Goal: Communication & Community: Answer question/provide support

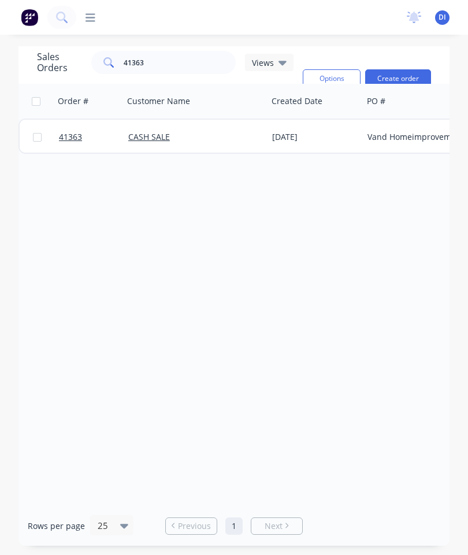
scroll to position [46, 0]
click at [176, 51] on input "41363" at bounding box center [180, 62] width 113 height 23
type input "4"
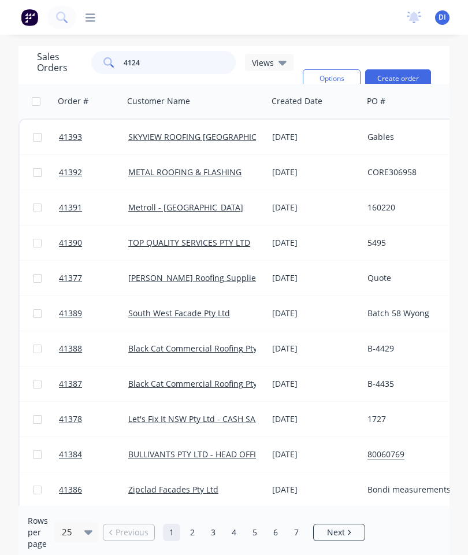
type input "41244"
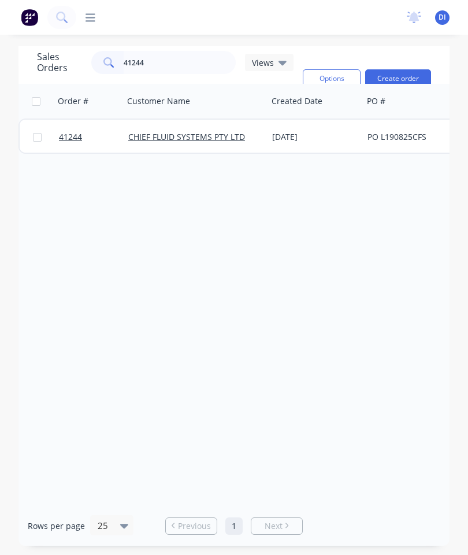
click at [69, 131] on span "41244" at bounding box center [70, 137] width 23 height 12
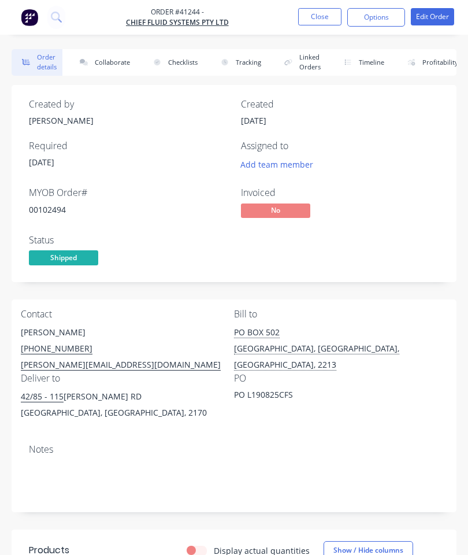
click at [113, 63] on button "Collaborate" at bounding box center [102, 62] width 66 height 27
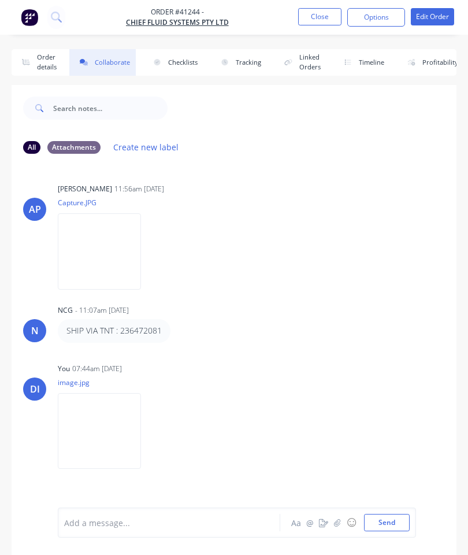
scroll to position [63, 0]
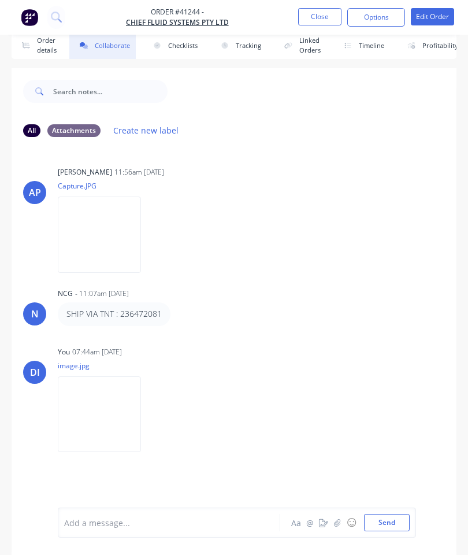
click at [315, 16] on button "Close" at bounding box center [319, 16] width 43 height 17
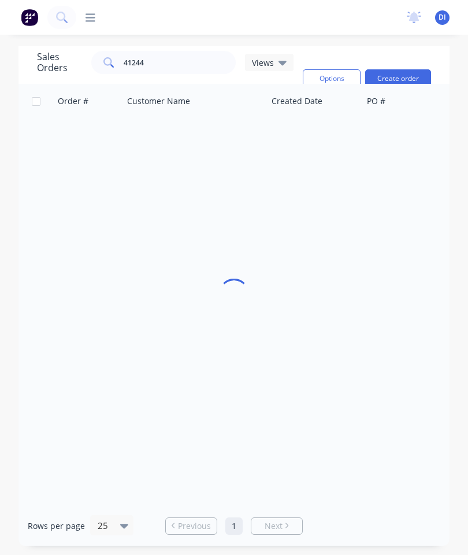
scroll to position [46, 0]
click at [199, 51] on input "41244" at bounding box center [180, 62] width 113 height 23
type input "4"
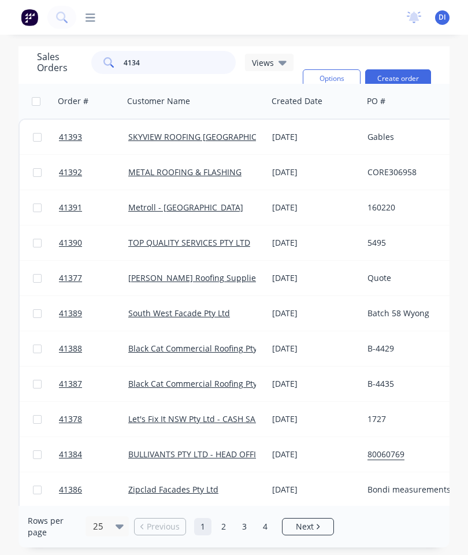
type input "41340"
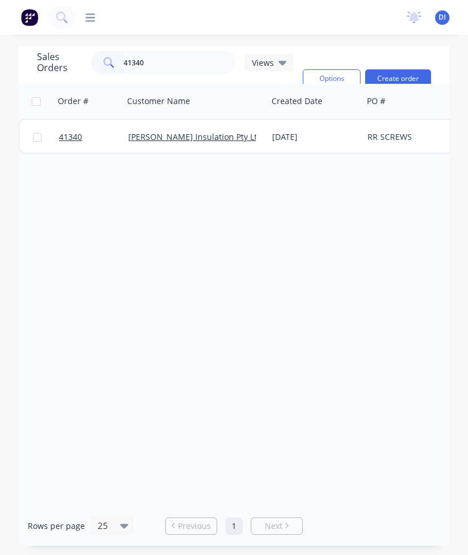
click at [79, 131] on span "41340" at bounding box center [70, 137] width 23 height 12
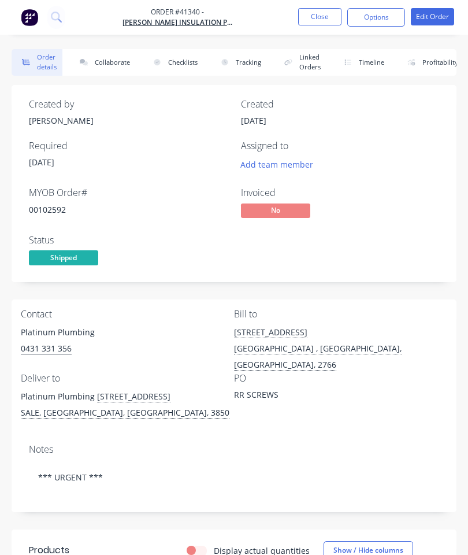
click at [109, 62] on button "Collaborate" at bounding box center [102, 62] width 66 height 27
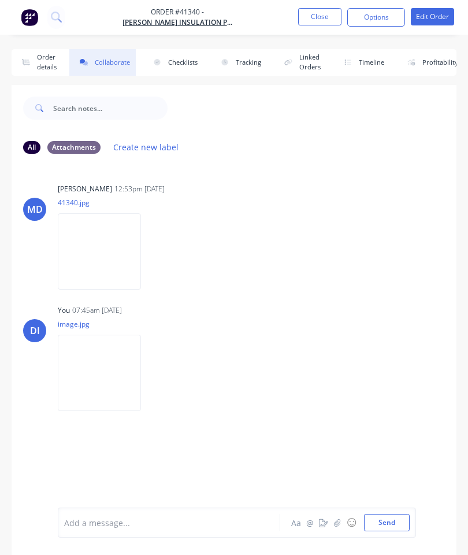
click at [320, 17] on button "Close" at bounding box center [319, 16] width 43 height 17
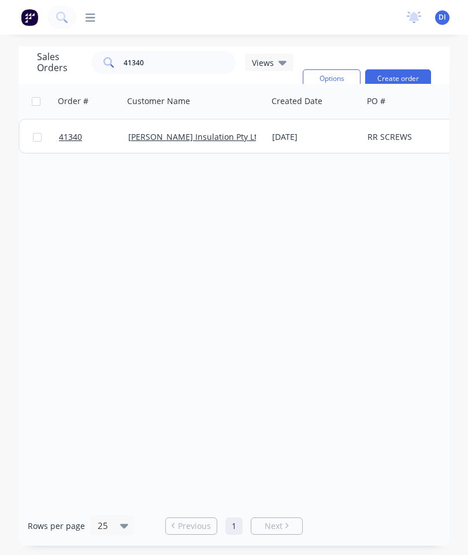
click at [68, 147] on link "41340" at bounding box center [93, 137] width 69 height 35
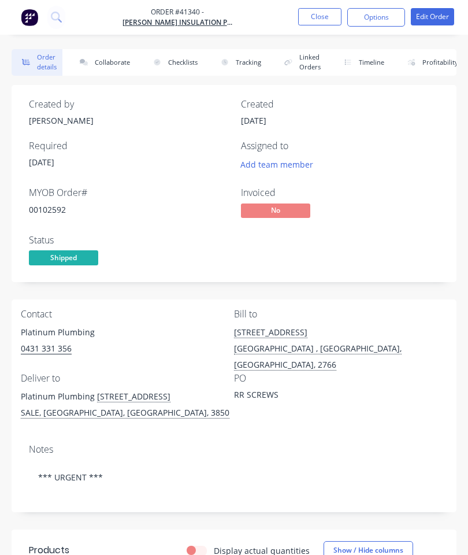
click at [113, 72] on button "Collaborate" at bounding box center [102, 62] width 66 height 27
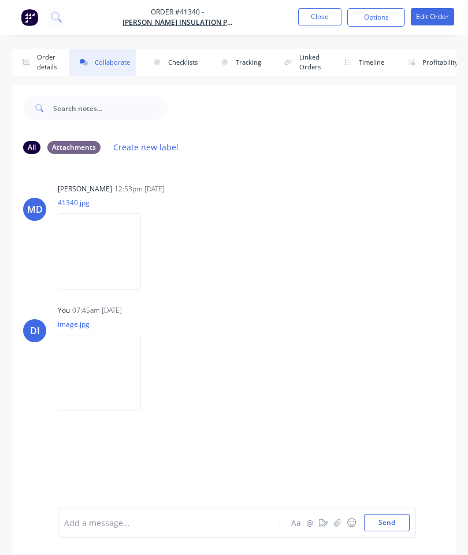
click at [317, 20] on button "Close" at bounding box center [319, 16] width 43 height 17
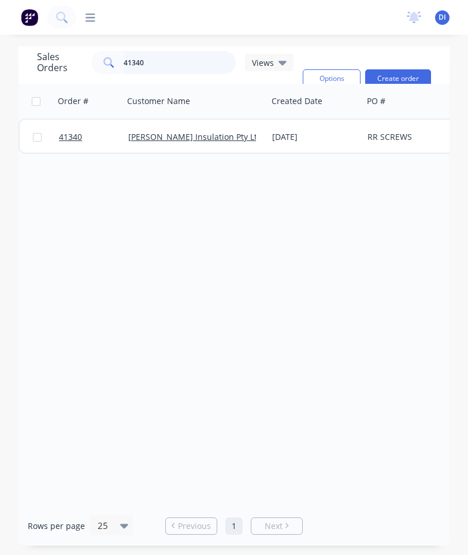
click at [186, 55] on input "41340" at bounding box center [180, 62] width 113 height 23
click at [175, 64] on input "41340" at bounding box center [180, 62] width 113 height 23
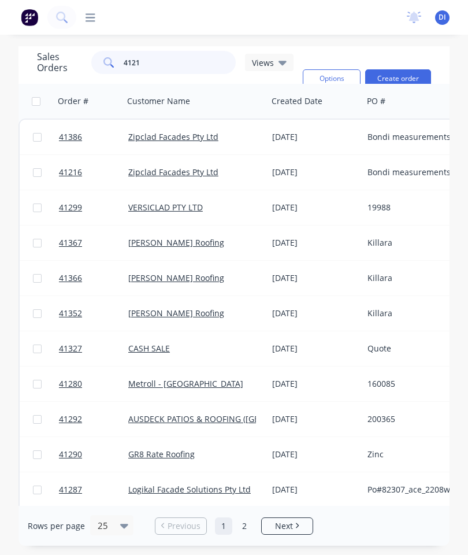
type input "41219"
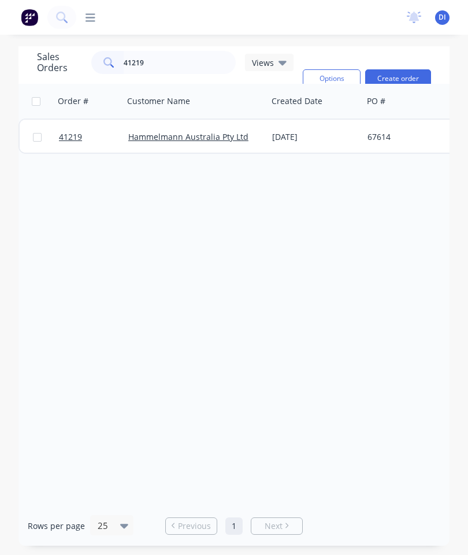
click at [68, 134] on span "41219" at bounding box center [70, 137] width 23 height 12
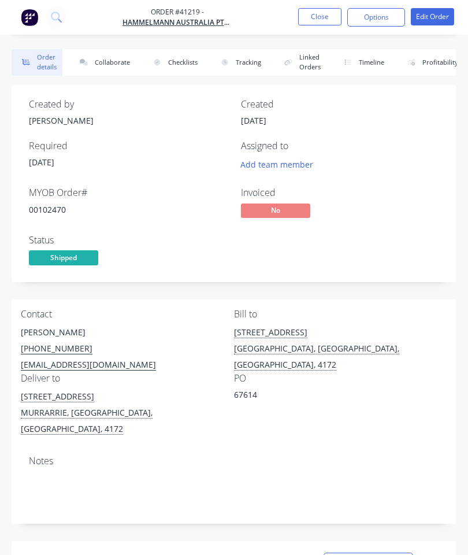
click at [116, 58] on button "Collaborate" at bounding box center [102, 62] width 66 height 27
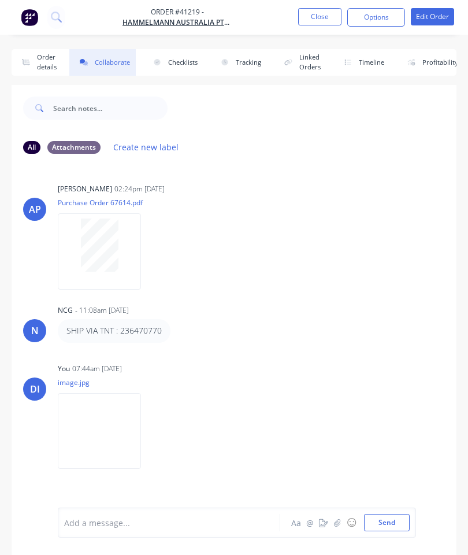
click at [323, 24] on button "Close" at bounding box center [319, 16] width 43 height 17
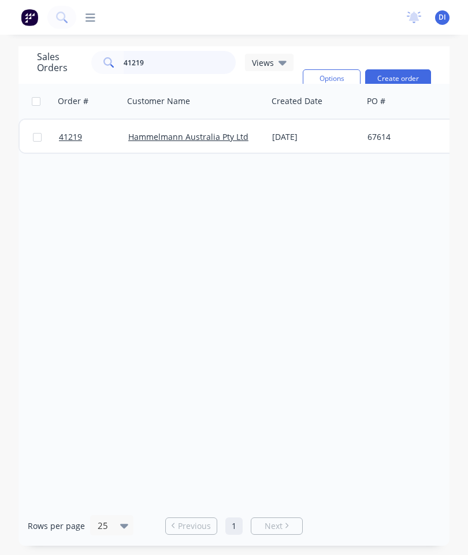
click at [186, 61] on input "41219" at bounding box center [180, 62] width 113 height 23
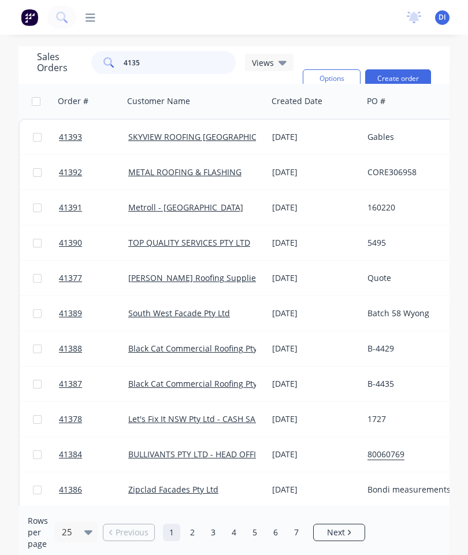
type input "41355"
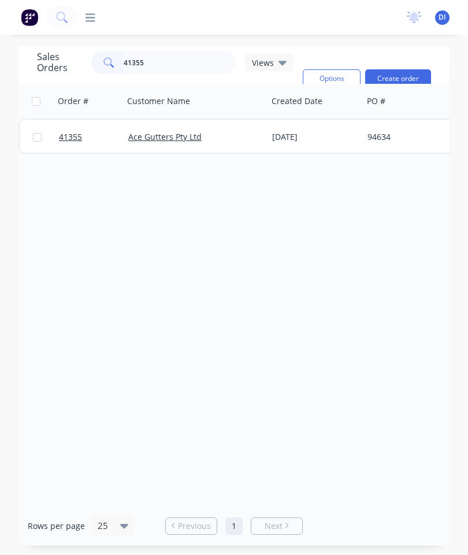
click at [72, 132] on span "41355" at bounding box center [70, 137] width 23 height 12
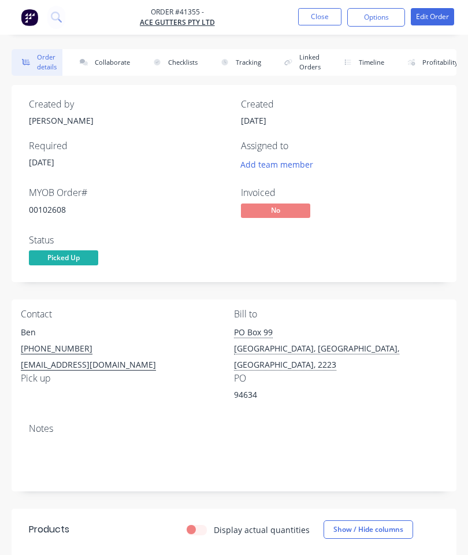
click at [105, 61] on button "Collaborate" at bounding box center [102, 62] width 66 height 27
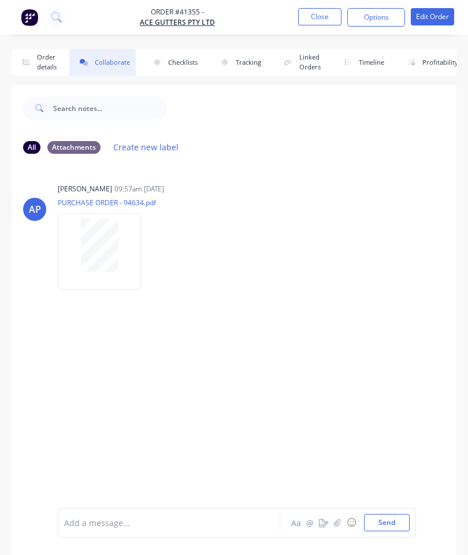
click at [339, 523] on icon "button" at bounding box center [337, 523] width 6 height 8
click at [391, 522] on button "Send" at bounding box center [387, 522] width 46 height 17
click at [323, 24] on button "Close" at bounding box center [319, 16] width 43 height 17
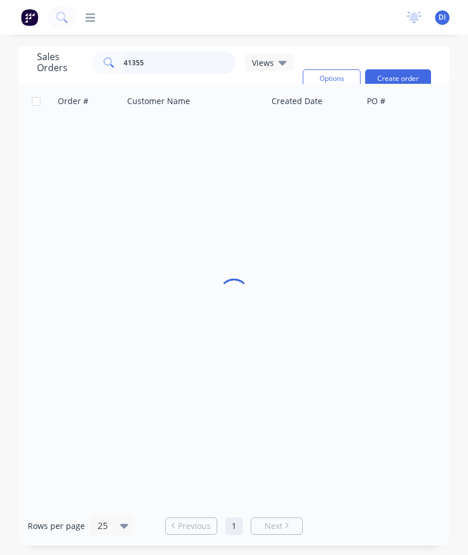
click at [182, 65] on input "41355" at bounding box center [180, 62] width 113 height 23
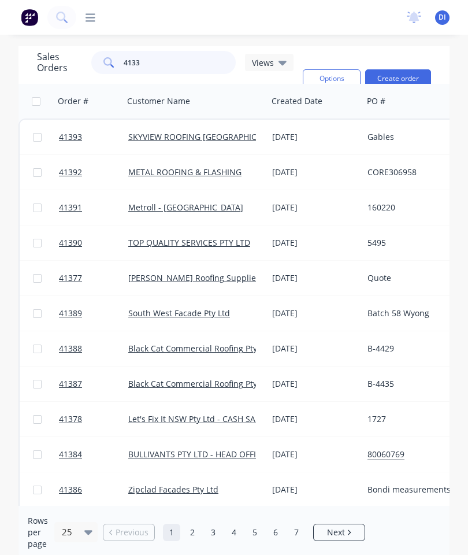
type input "41333"
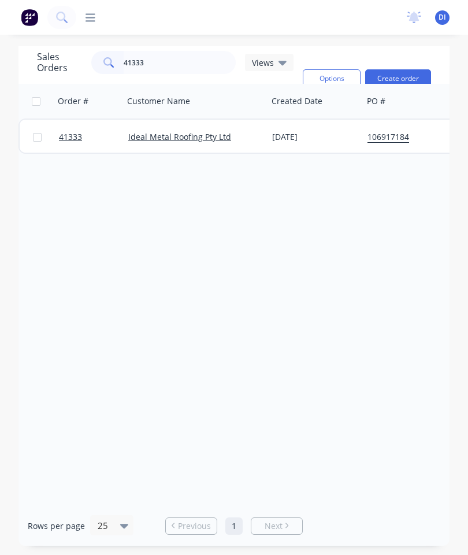
click at [71, 132] on span "41333" at bounding box center [70, 137] width 23 height 12
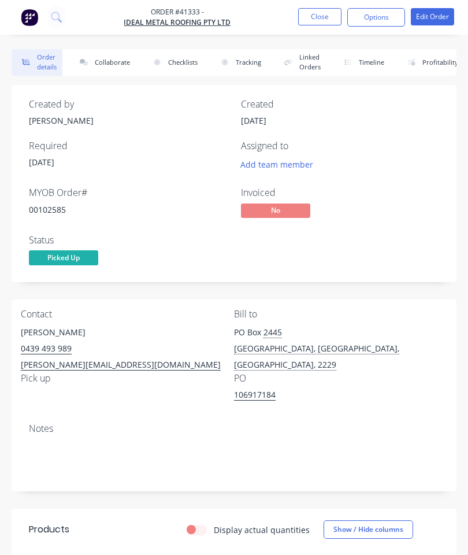
click at [114, 71] on button "Collaborate" at bounding box center [102, 62] width 66 height 27
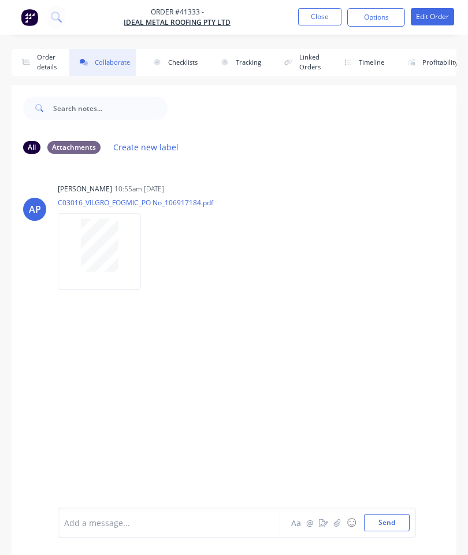
click at [338, 522] on icon "button" at bounding box center [337, 523] width 7 height 8
click at [392, 520] on button "Send" at bounding box center [387, 522] width 46 height 17
click at [317, 22] on button "Close" at bounding box center [319, 16] width 43 height 17
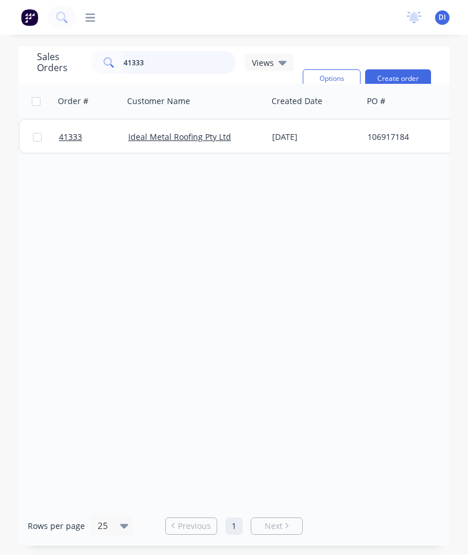
click at [177, 67] on input "41333" at bounding box center [180, 62] width 113 height 23
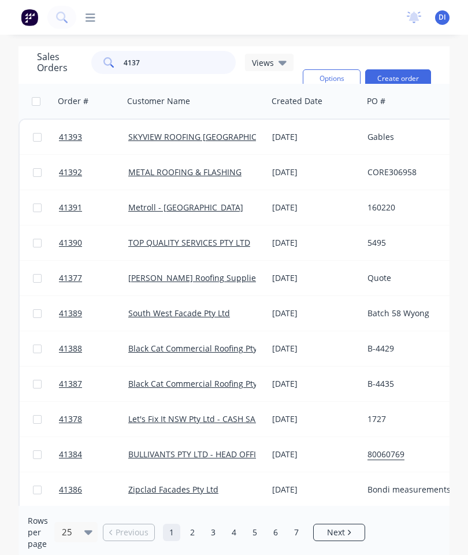
type input "41374"
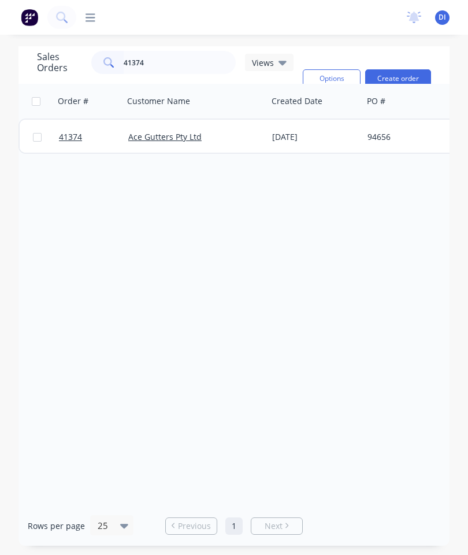
click at [72, 138] on span "41374" at bounding box center [70, 137] width 23 height 12
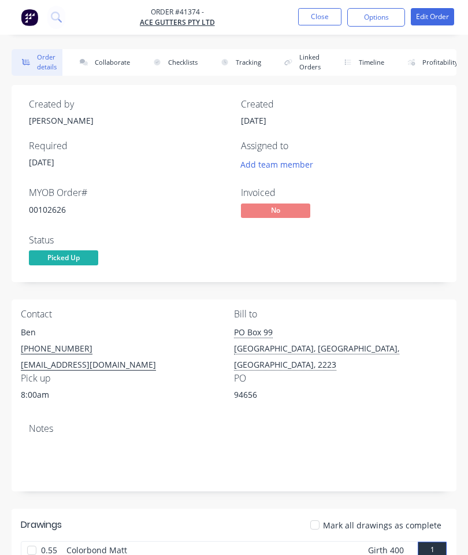
click at [101, 69] on button "Collaborate" at bounding box center [102, 62] width 66 height 27
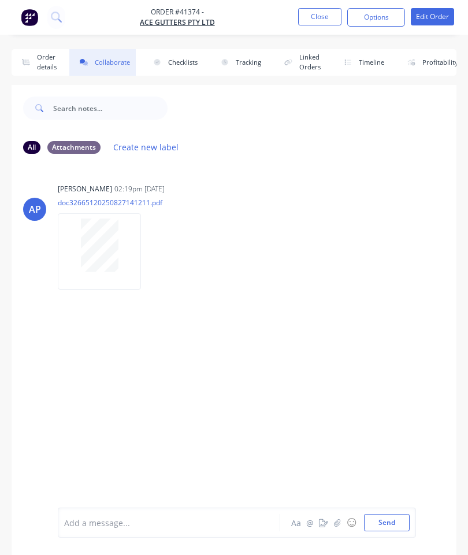
click at [334, 519] on button "button" at bounding box center [338, 523] width 14 height 14
click at [384, 515] on button "Send" at bounding box center [387, 522] width 46 height 17
click at [320, 16] on button "Close" at bounding box center [319, 16] width 43 height 17
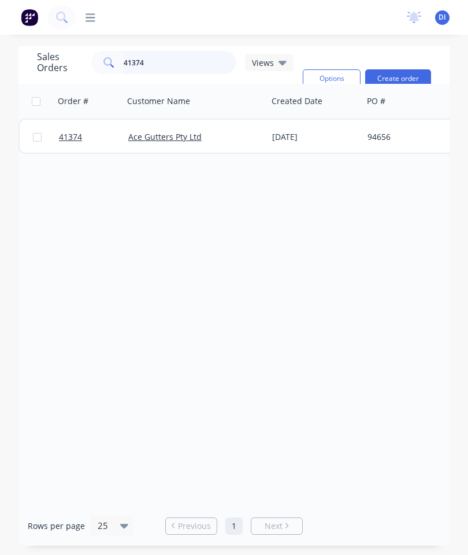
click at [183, 64] on input "41374" at bounding box center [180, 62] width 113 height 23
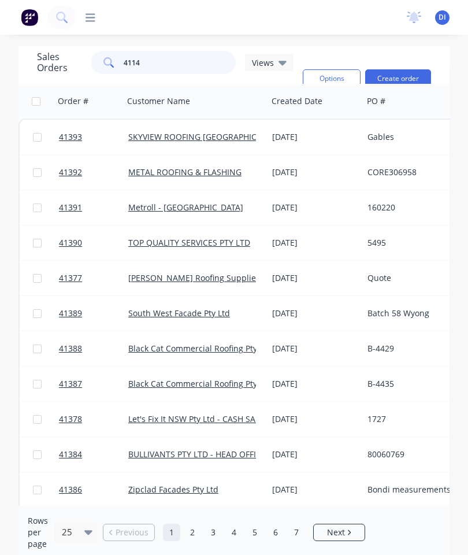
type input "41142"
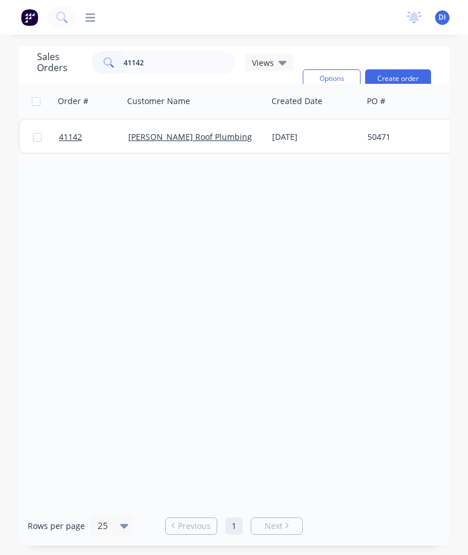
click at [72, 134] on span "41142" at bounding box center [70, 137] width 23 height 12
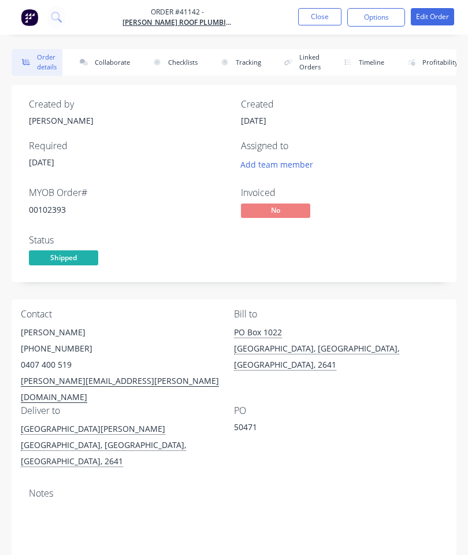
click at [106, 57] on button "Collaborate" at bounding box center [102, 62] width 66 height 27
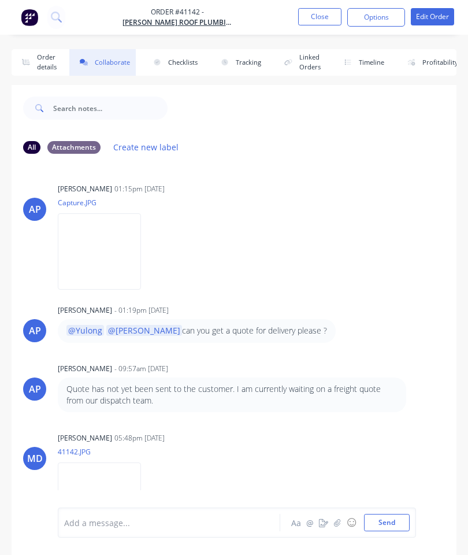
click at [340, 523] on icon "button" at bounding box center [337, 523] width 7 height 8
click at [390, 523] on button "Send" at bounding box center [387, 522] width 46 height 17
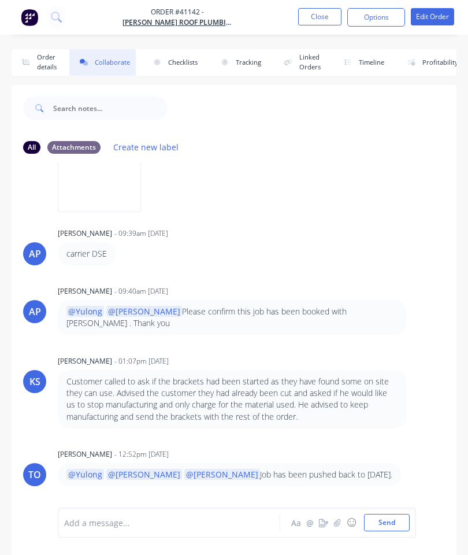
click at [328, 14] on button "Close" at bounding box center [319, 16] width 43 height 17
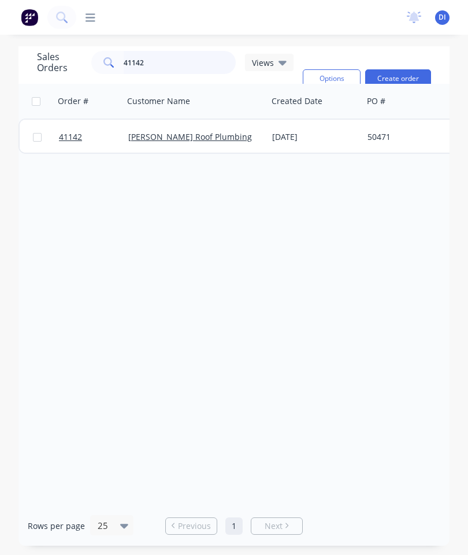
click at [202, 60] on input "41142" at bounding box center [180, 62] width 113 height 23
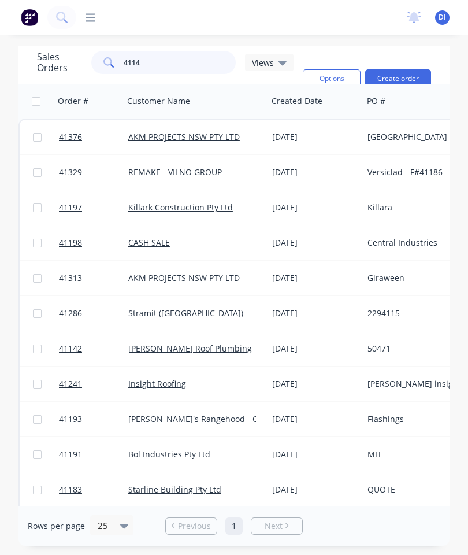
type input "41142"
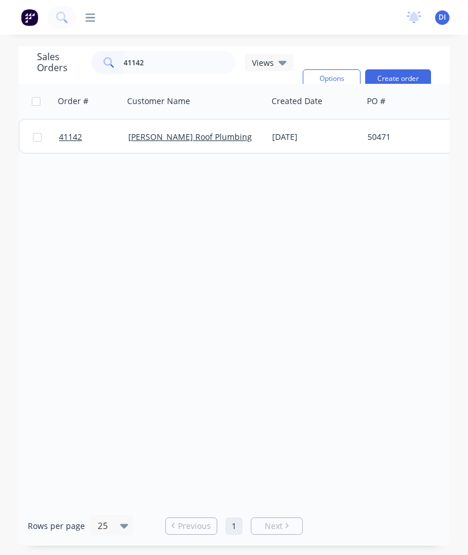
click at [71, 139] on span "41142" at bounding box center [70, 137] width 23 height 12
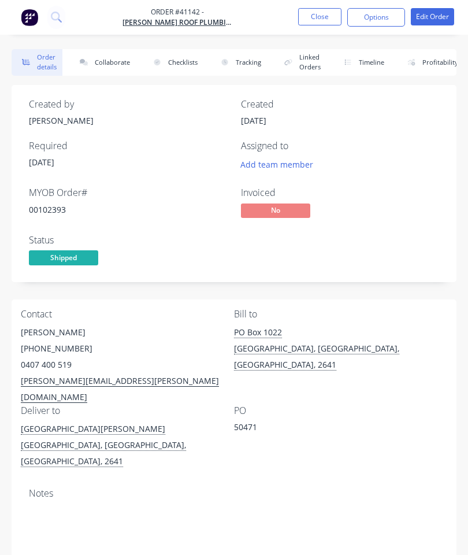
click at [112, 61] on button "Collaborate" at bounding box center [102, 62] width 66 height 27
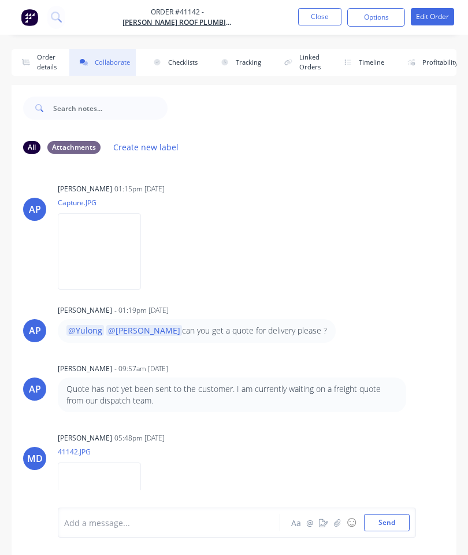
click at [343, 519] on button "button" at bounding box center [338, 523] width 14 height 14
click at [392, 520] on button "Send" at bounding box center [387, 522] width 46 height 17
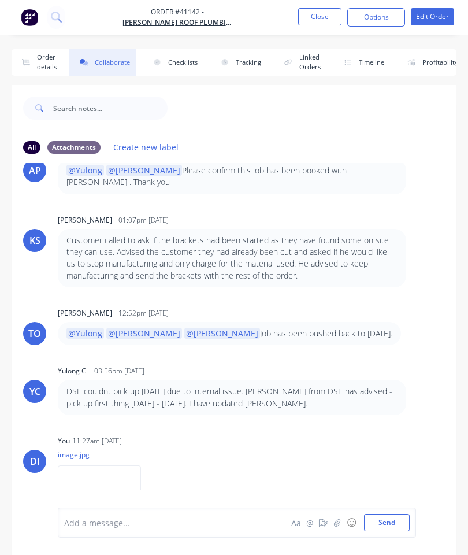
click at [316, 8] on button "Close" at bounding box center [319, 16] width 43 height 17
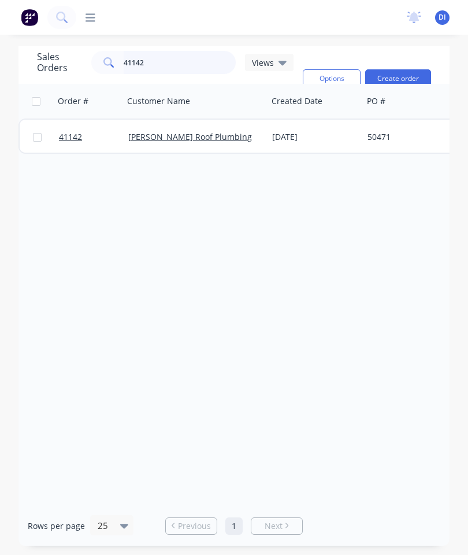
click at [191, 66] on input "41142" at bounding box center [180, 62] width 113 height 23
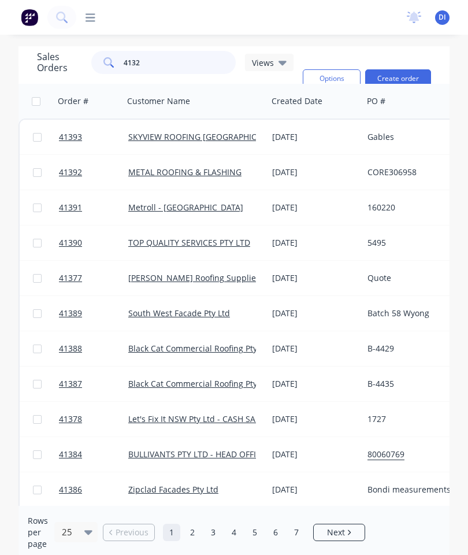
type input "41324"
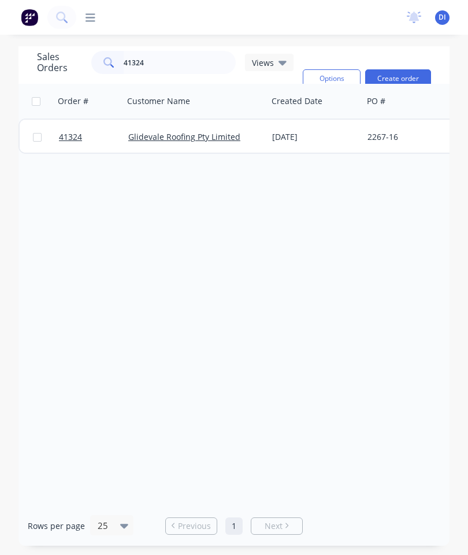
click at [60, 143] on link "41324" at bounding box center [93, 137] width 69 height 35
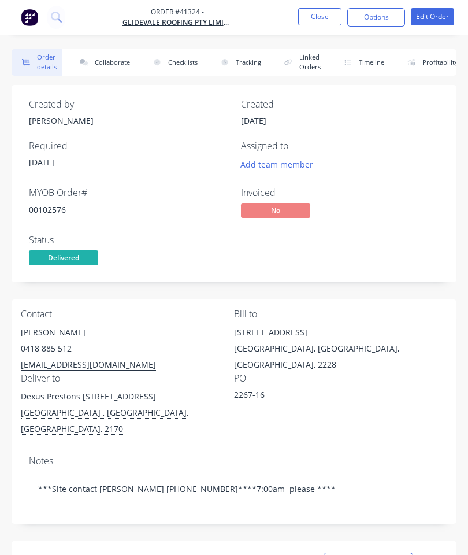
click at [110, 66] on button "Collaborate" at bounding box center [102, 62] width 66 height 27
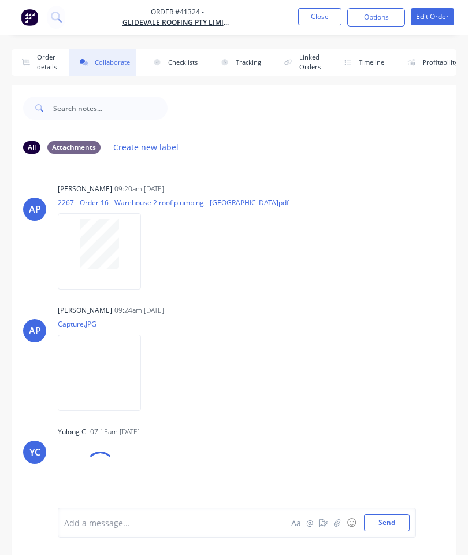
click at [338, 520] on icon "button" at bounding box center [337, 523] width 6 height 8
click at [393, 519] on button "Send" at bounding box center [387, 522] width 46 height 17
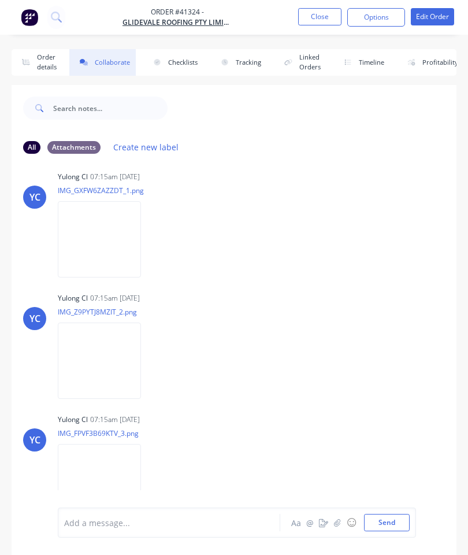
click at [315, 21] on button "Close" at bounding box center [319, 16] width 43 height 17
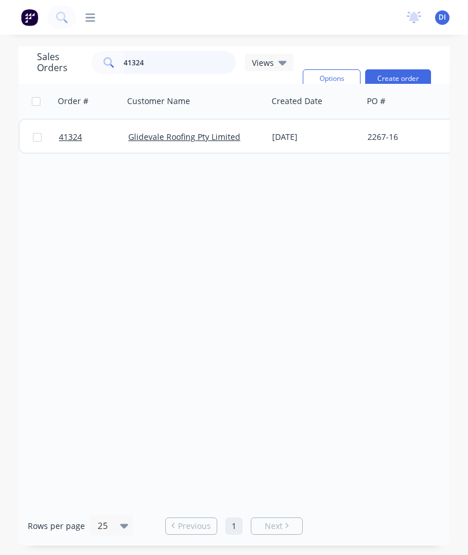
click at [191, 61] on input "41324" at bounding box center [180, 62] width 113 height 23
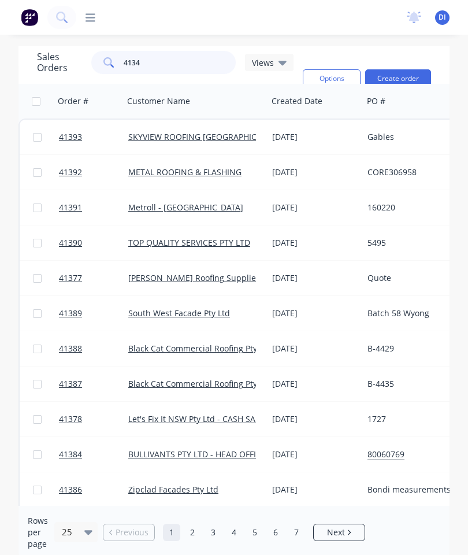
type input "41345"
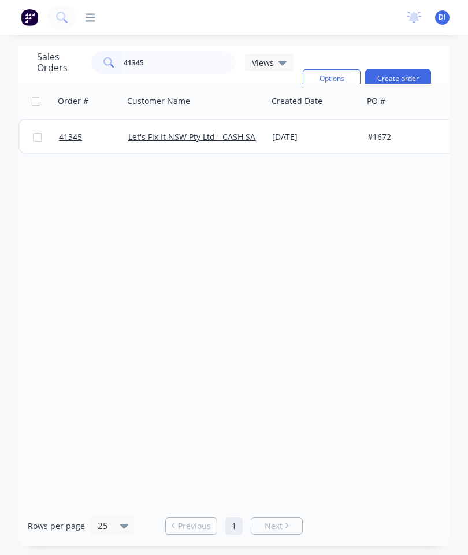
click at [74, 144] on link "41345" at bounding box center [93, 137] width 69 height 35
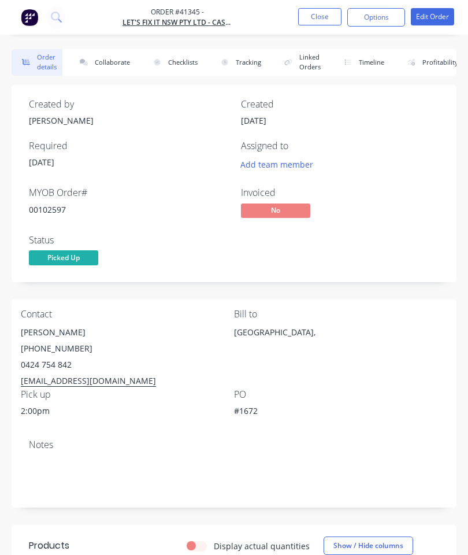
click at [108, 53] on button "Collaborate" at bounding box center [102, 62] width 66 height 27
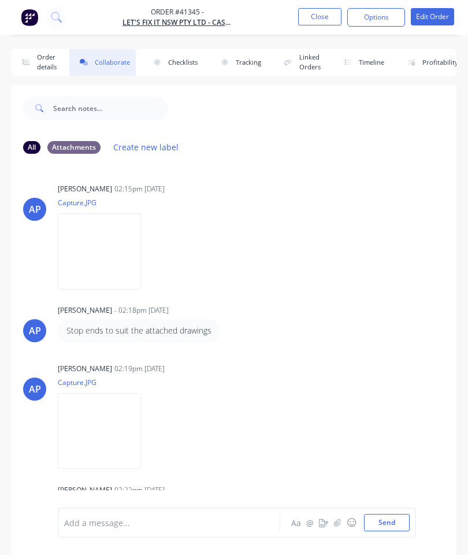
click at [338, 518] on button "button" at bounding box center [338, 523] width 14 height 14
click at [386, 518] on button "Send" at bounding box center [387, 522] width 46 height 17
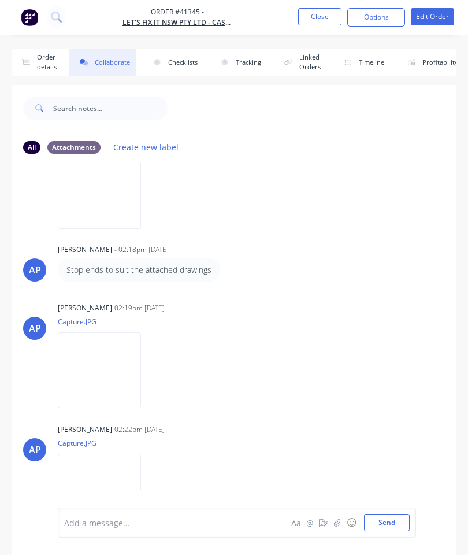
click at [332, 8] on button "Close" at bounding box center [319, 16] width 43 height 17
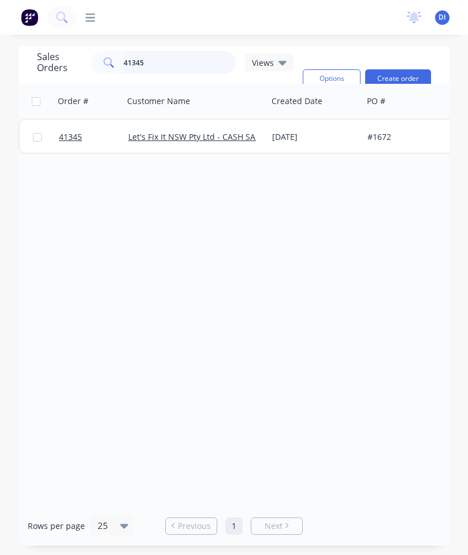
click at [197, 59] on input "41345" at bounding box center [180, 62] width 113 height 23
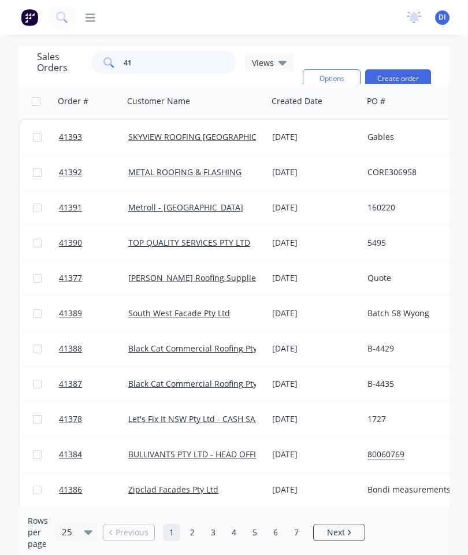
click at [168, 63] on input "41" at bounding box center [180, 62] width 113 height 23
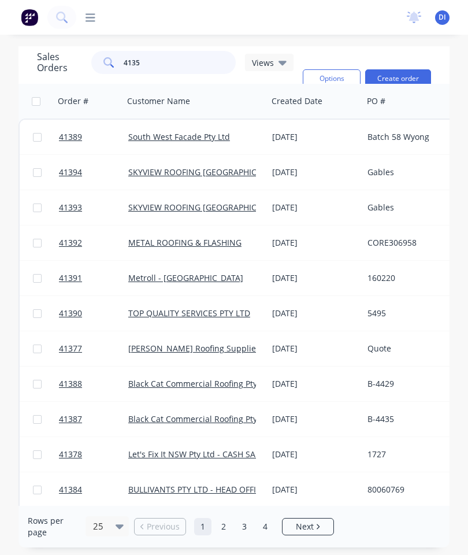
type input "41354"
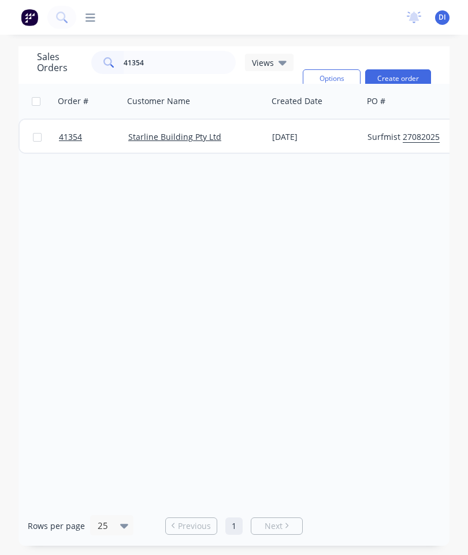
click at [75, 133] on span "41354" at bounding box center [70, 137] width 23 height 12
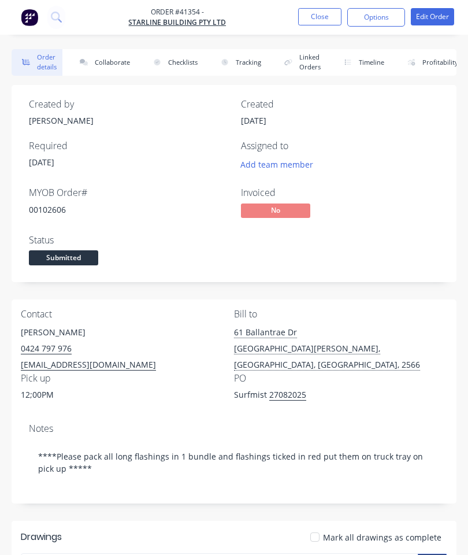
click at [128, 60] on button "Collaborate" at bounding box center [102, 62] width 66 height 27
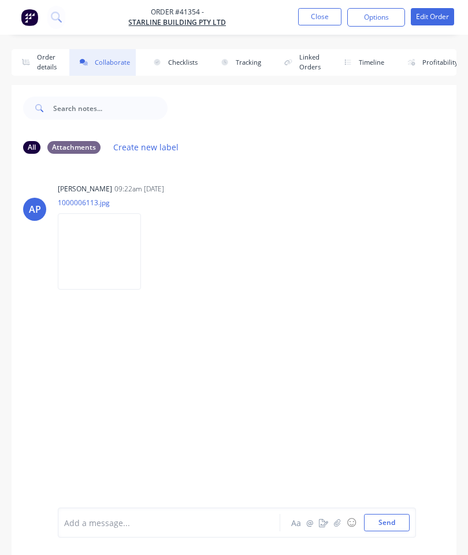
click at [319, 12] on button "Close" at bounding box center [319, 16] width 43 height 17
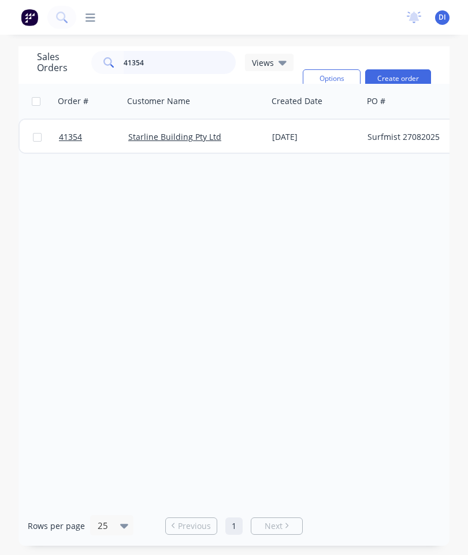
click at [191, 66] on input "41354" at bounding box center [180, 62] width 113 height 23
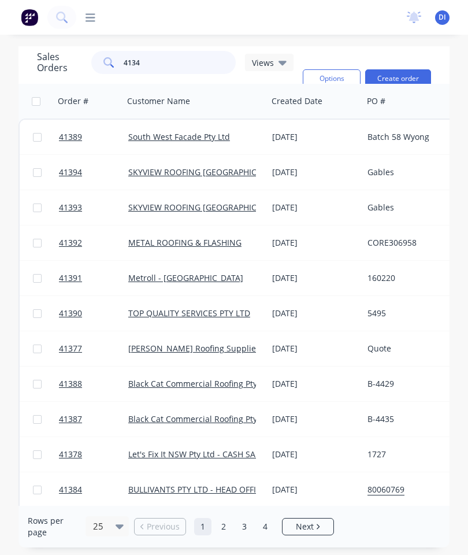
type input "41345"
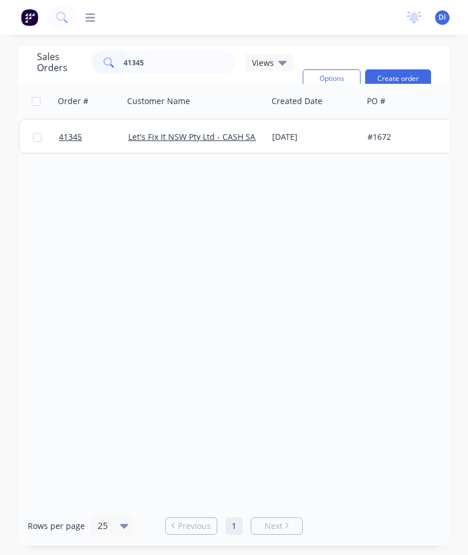
click at [73, 139] on span "41345" at bounding box center [70, 137] width 23 height 12
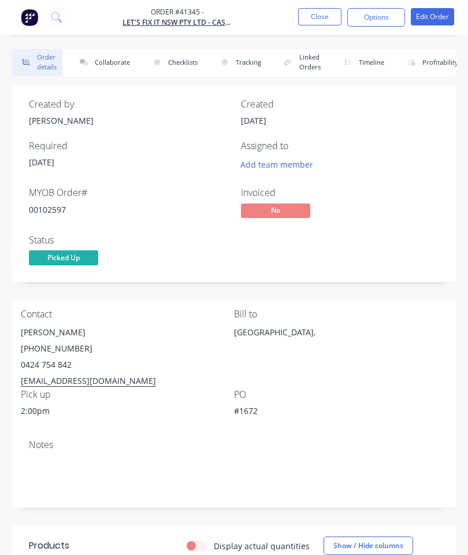
click at [114, 61] on button "Collaborate" at bounding box center [102, 62] width 66 height 27
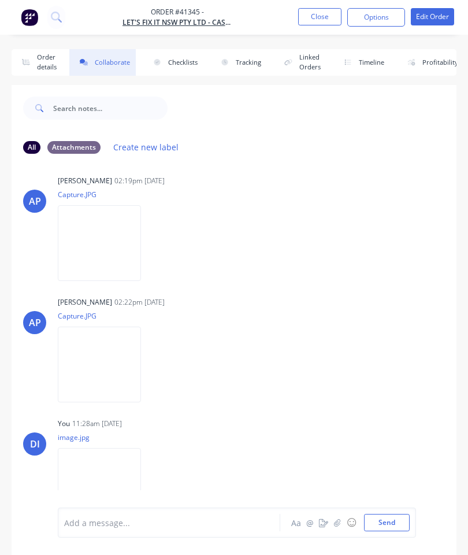
scroll to position [187, 0]
click at [325, 15] on button "Close" at bounding box center [319, 16] width 43 height 17
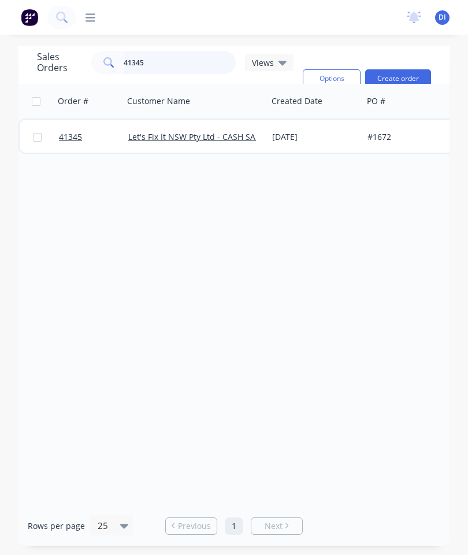
click at [191, 60] on input "41345" at bounding box center [180, 62] width 113 height 23
type input "4"
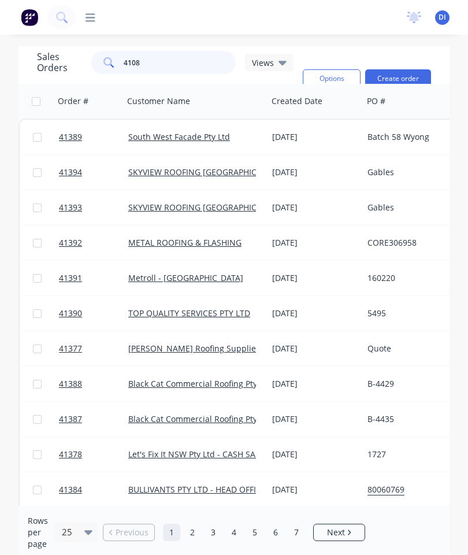
type input "41087"
